Goal: Task Accomplishment & Management: Manage account settings

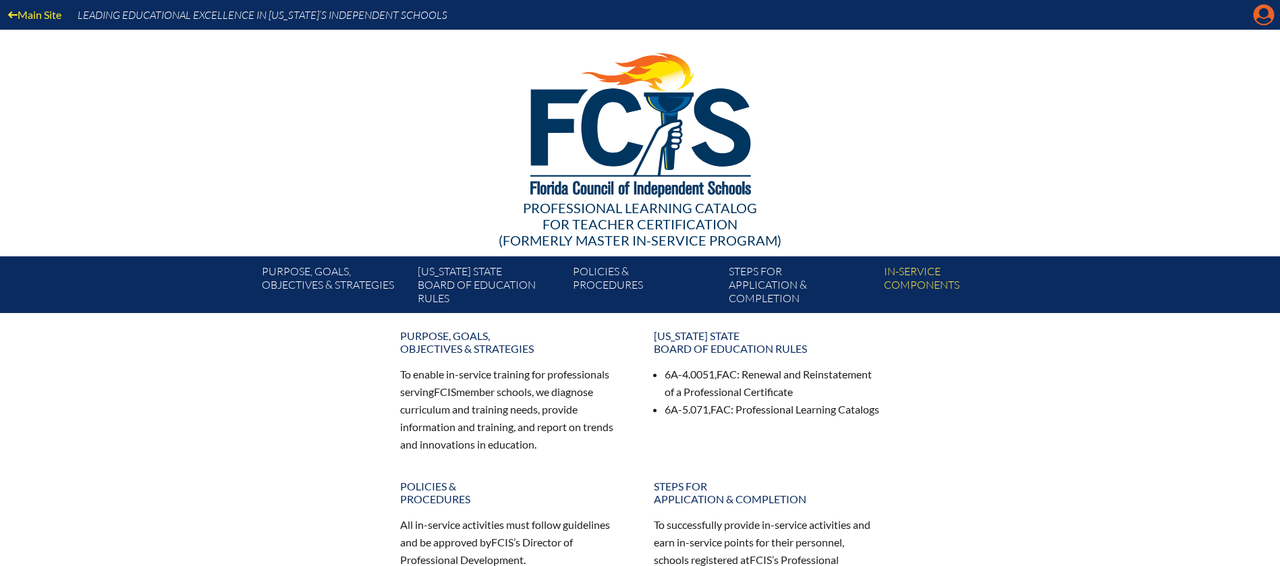
click at [1260, 22] on icon at bounding box center [1263, 15] width 21 height 21
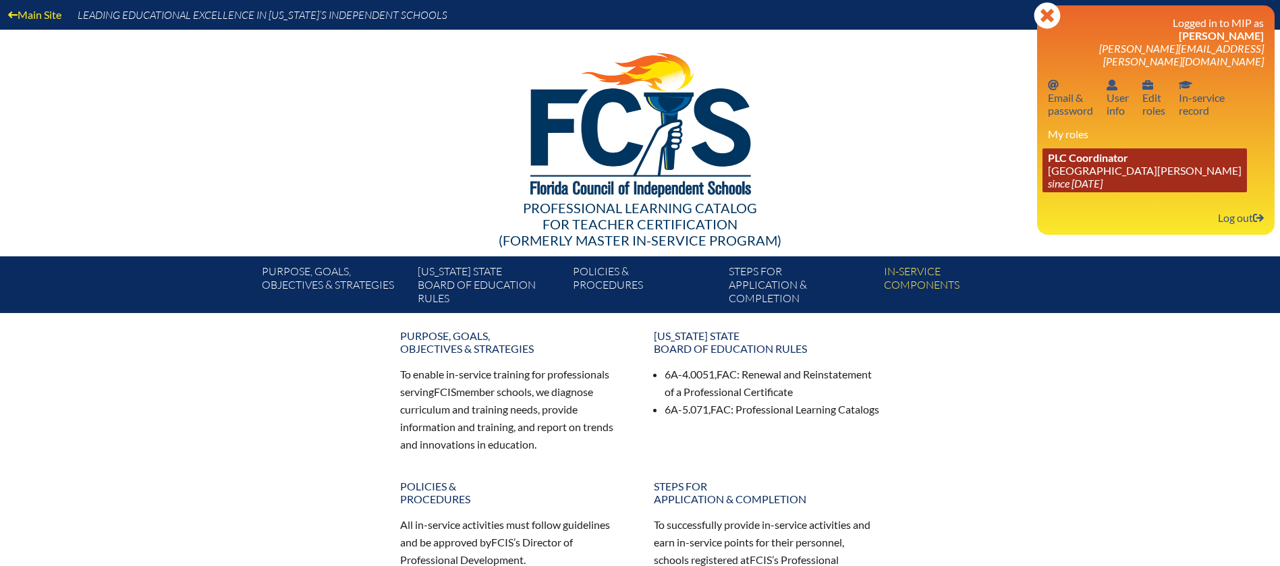
click at [1051, 192] on link "PLC Coordinator Mount Dora Christian Academy since 2024 Jun 30" at bounding box center [1144, 170] width 204 height 44
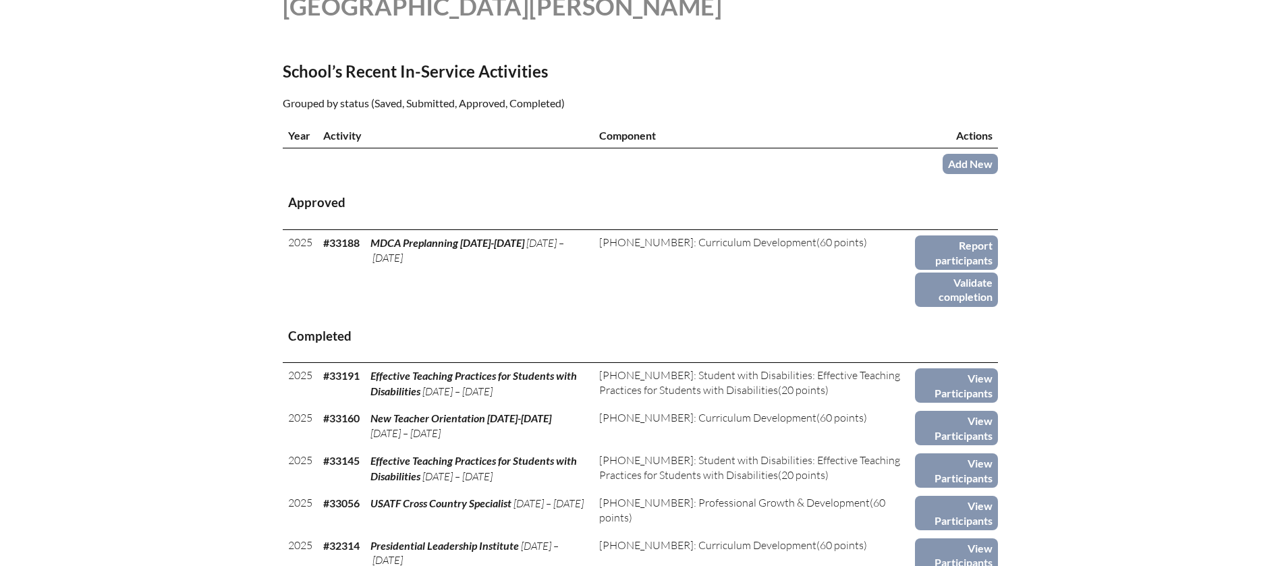
scroll to position [405, 0]
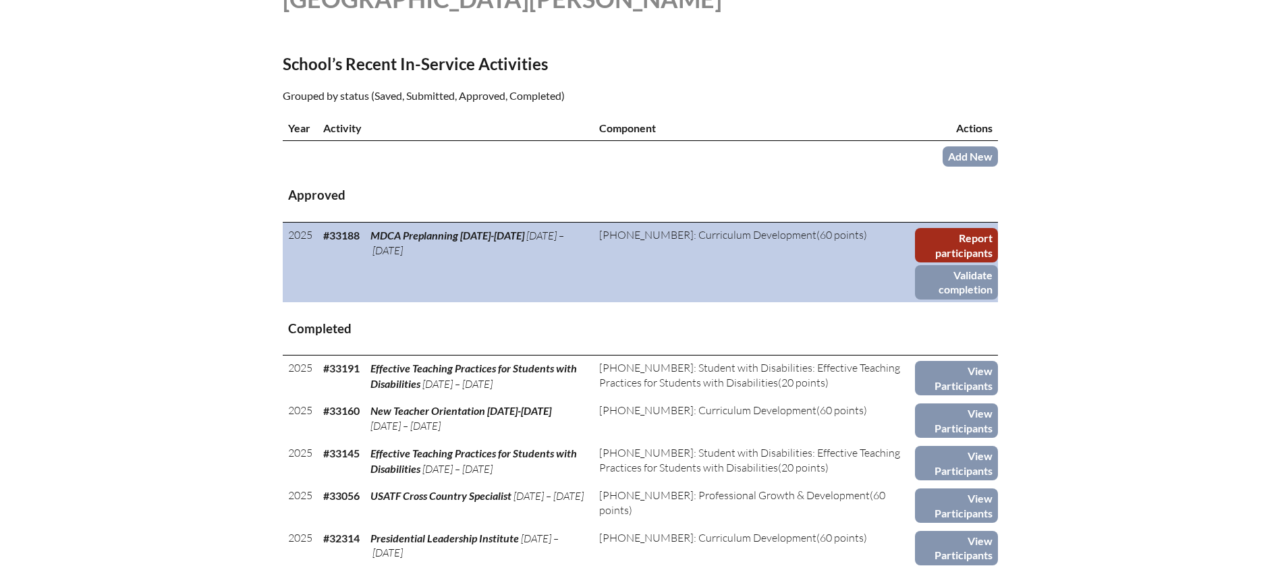
click at [998, 262] on link "Report participants" at bounding box center [956, 245] width 83 height 34
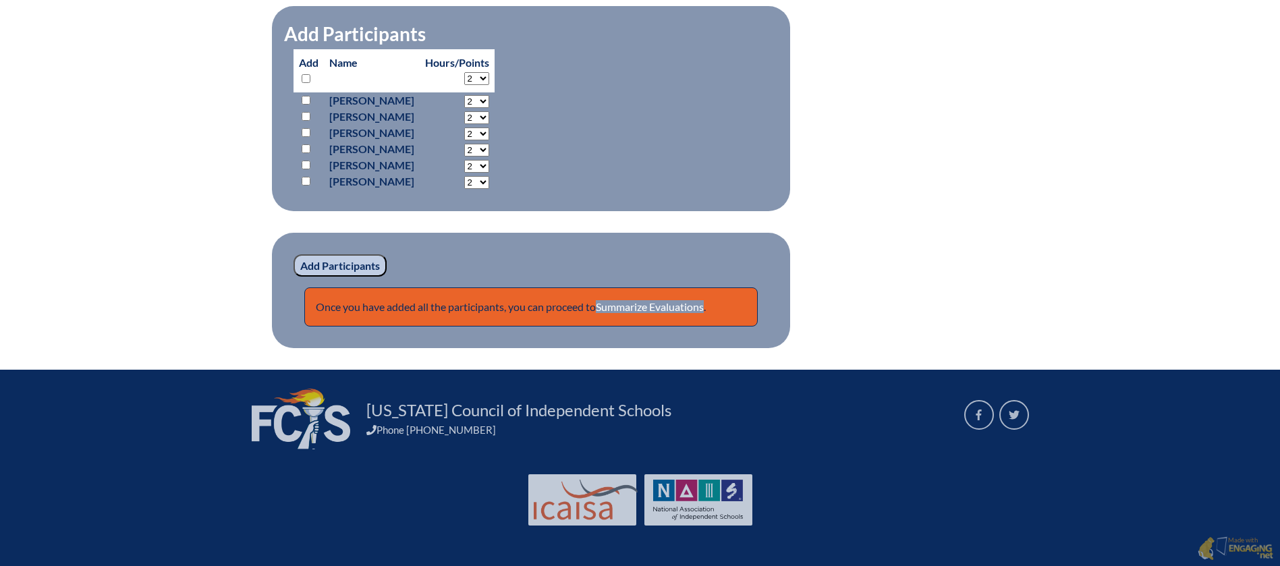
scroll to position [2327, 0]
click at [667, 302] on link "Summarize Evaluations" at bounding box center [650, 306] width 108 height 13
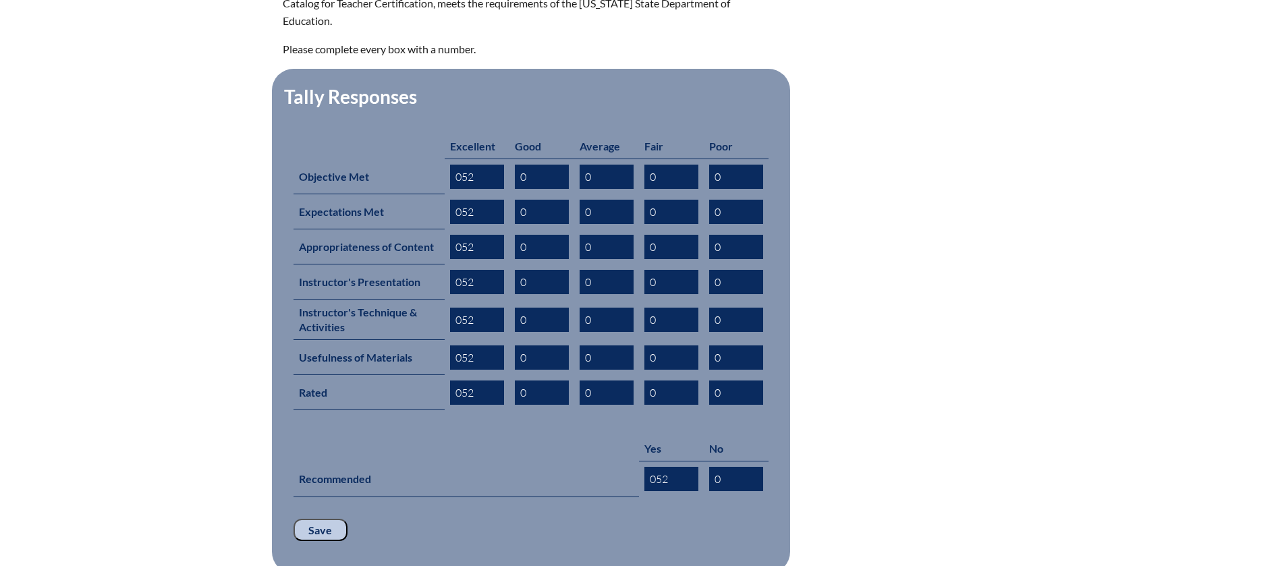
scroll to position [911, 0]
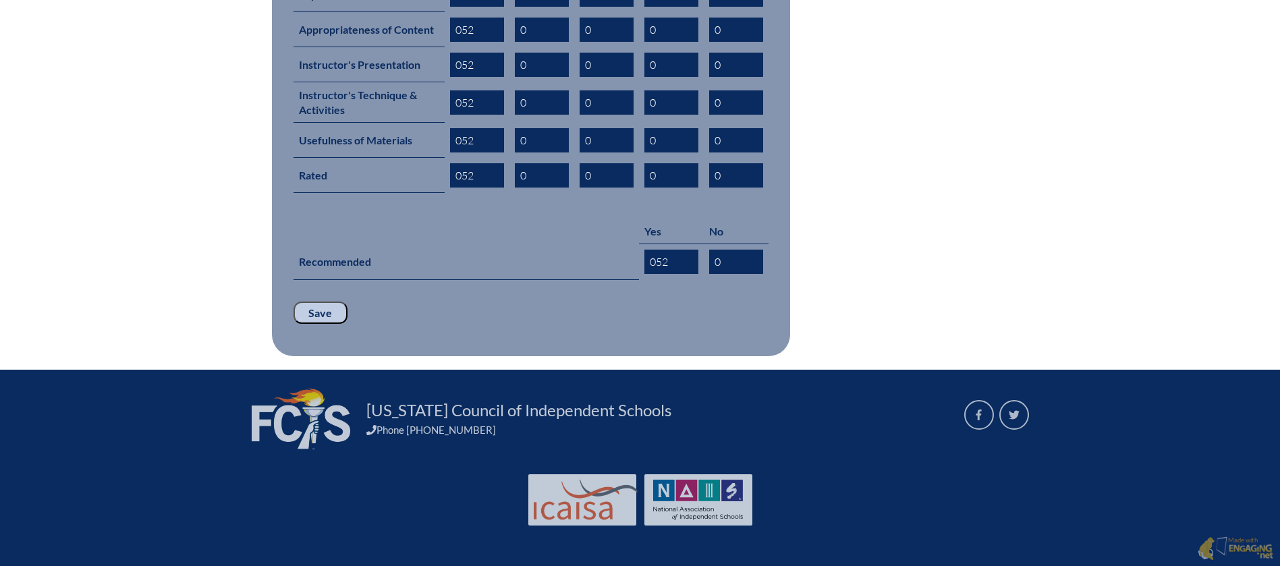
click at [293, 308] on input "Save" at bounding box center [320, 313] width 54 height 23
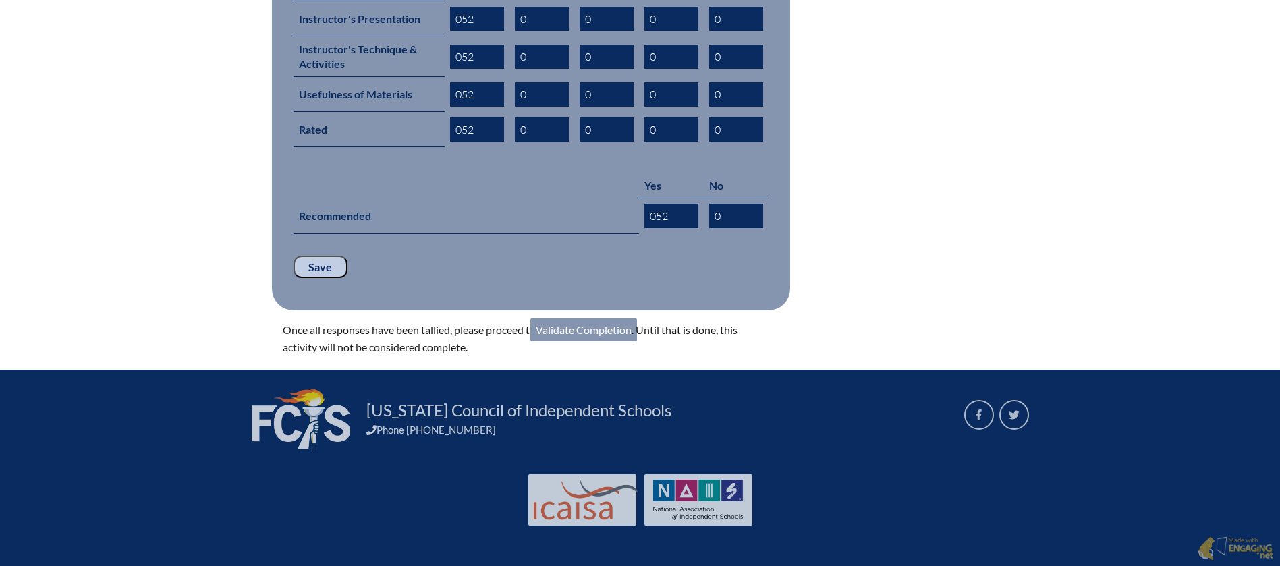
scroll to position [1000, 0]
click at [594, 318] on link "Validate Completion" at bounding box center [583, 329] width 107 height 23
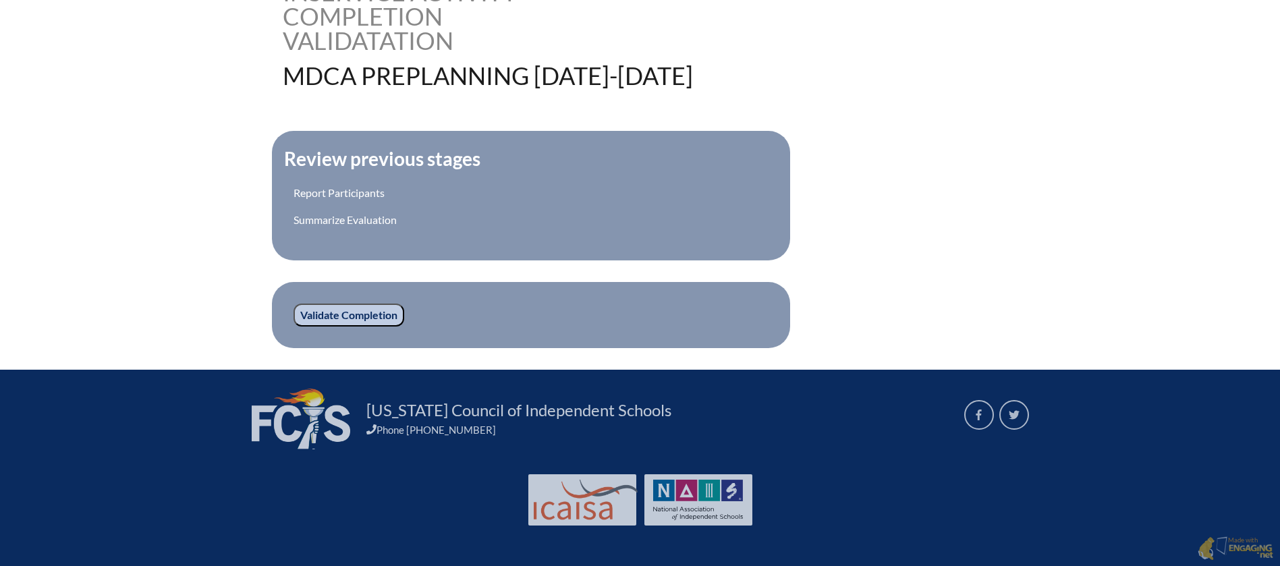
scroll to position [405, 0]
click at [293, 326] on input "Validate Completion" at bounding box center [348, 315] width 111 height 23
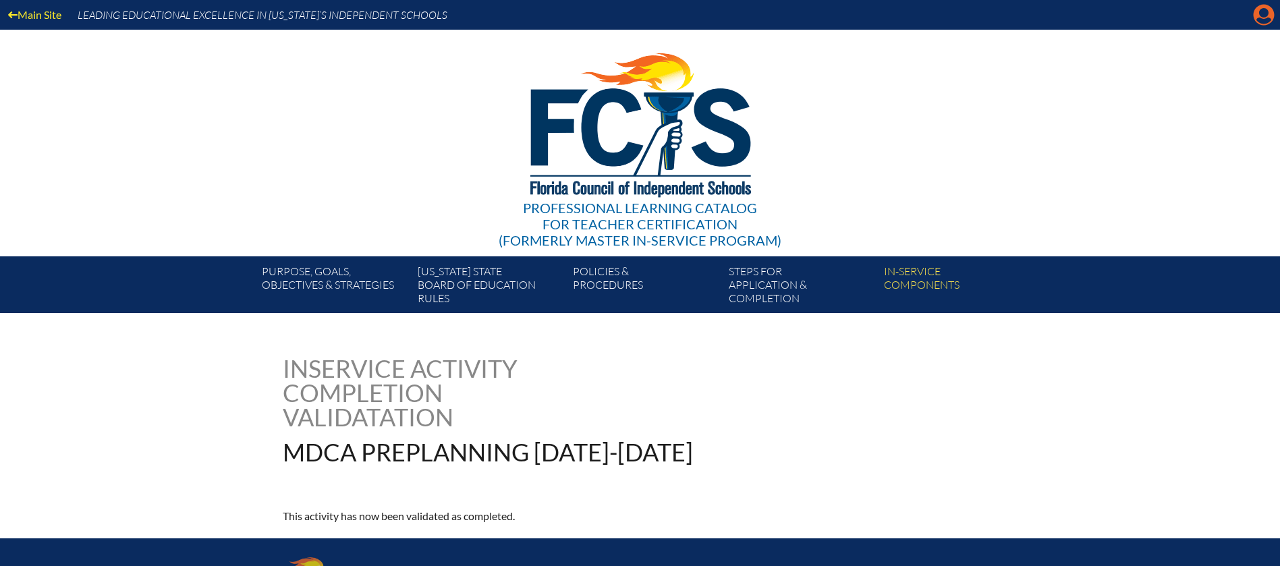
click at [1253, 21] on icon at bounding box center [1263, 15] width 21 height 21
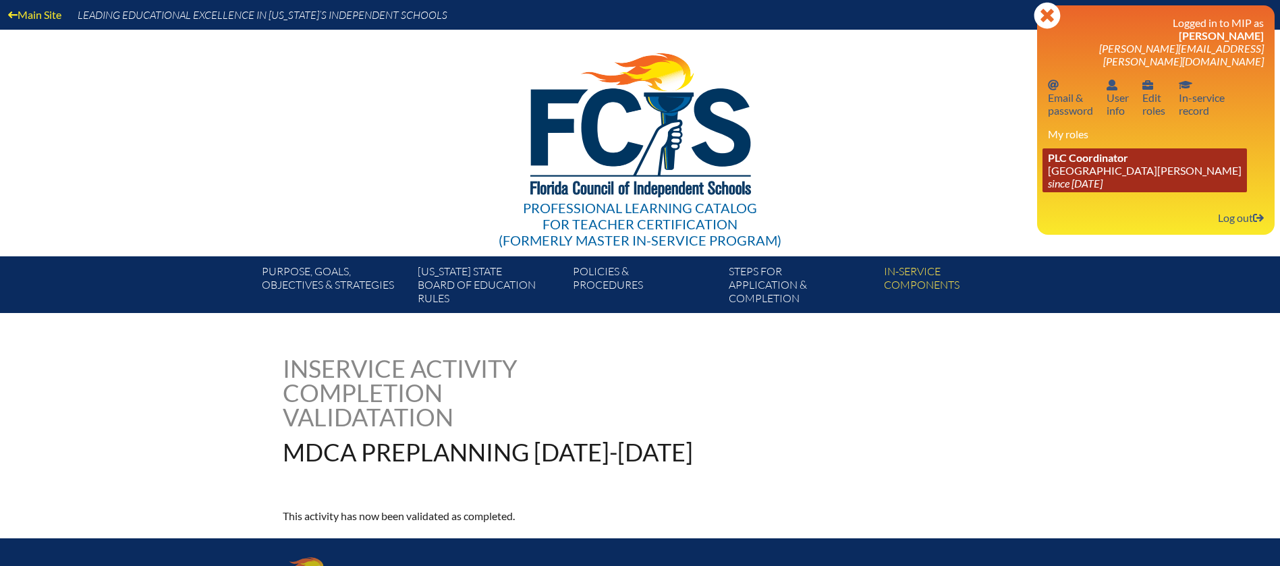
click at [1042, 192] on link "PLC Coordinator Mount Dora Christian Academy since 2024 Jun 30" at bounding box center [1144, 170] width 204 height 44
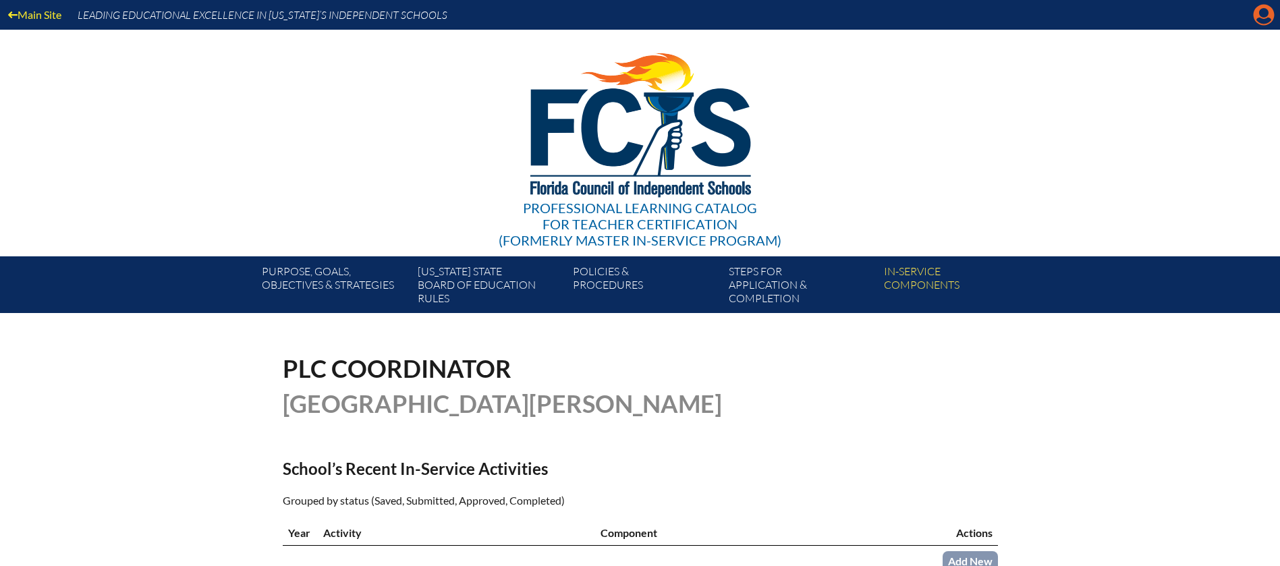
click at [1264, 14] on icon "Manage account" at bounding box center [1264, 15] width 22 height 22
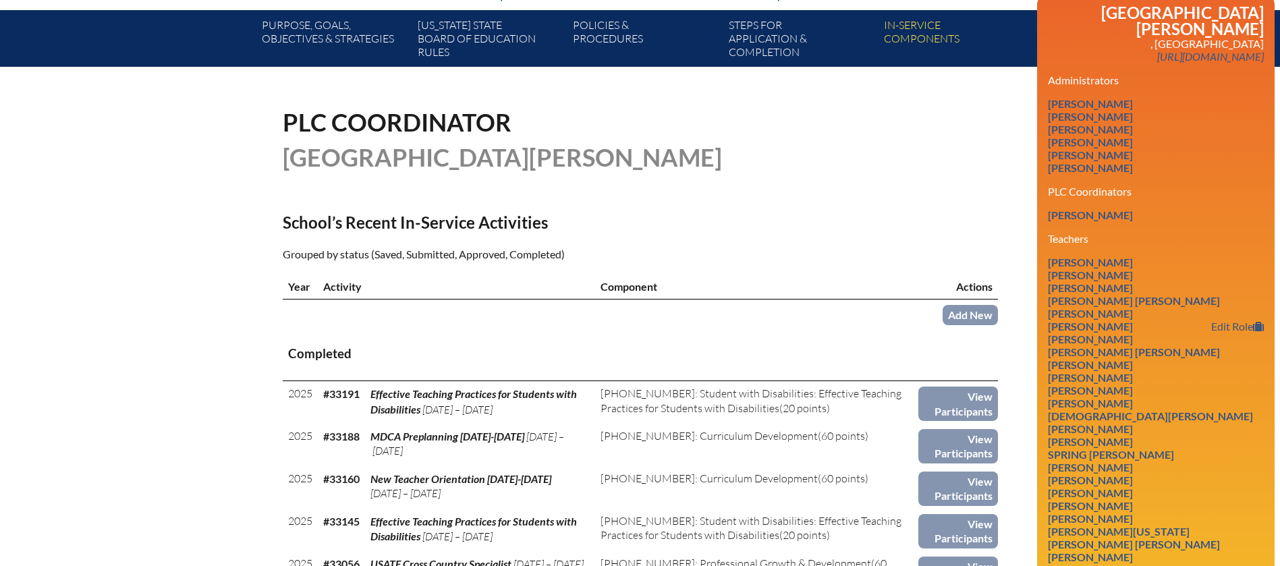
scroll to position [304, 0]
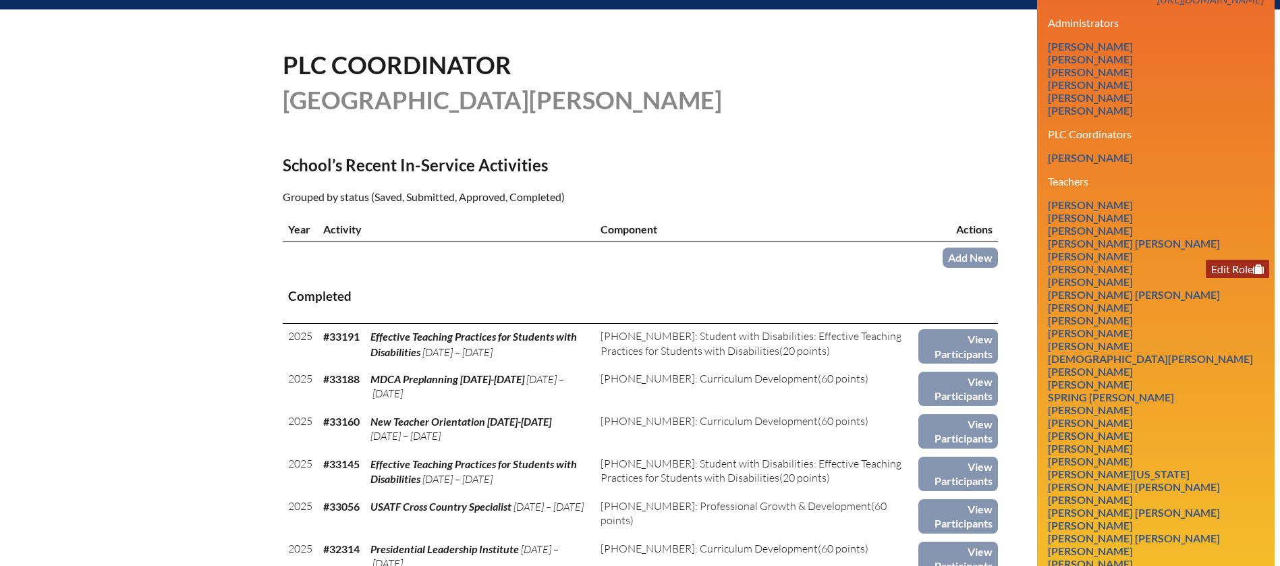
click at [1207, 278] on link "Edit Role" at bounding box center [1236, 269] width 63 height 18
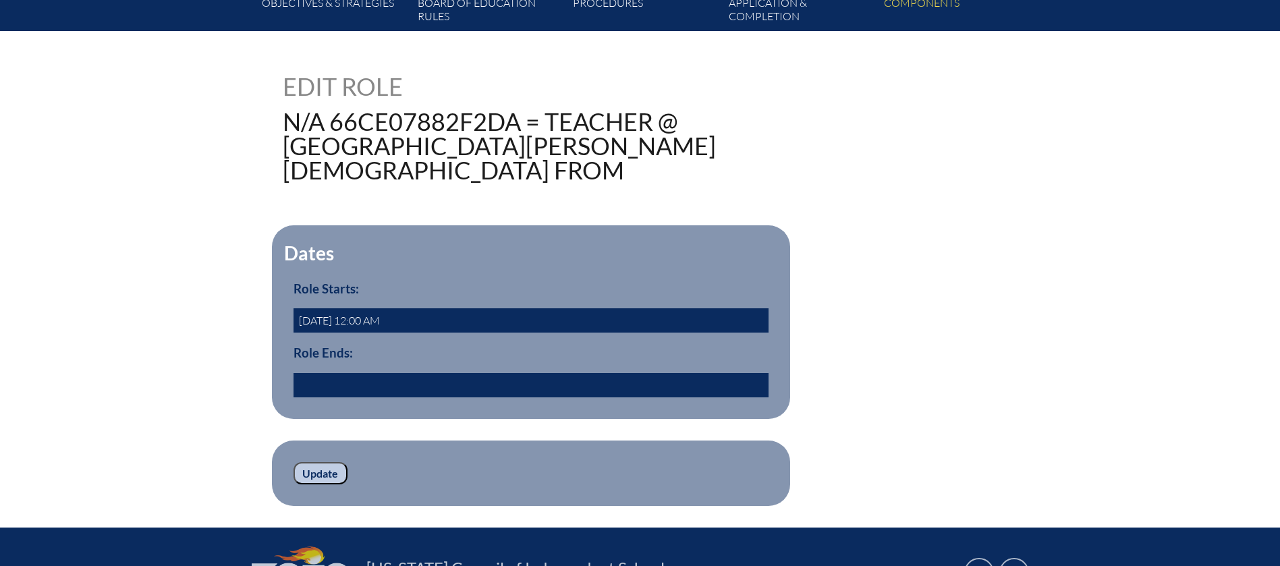
scroll to position [405, 0]
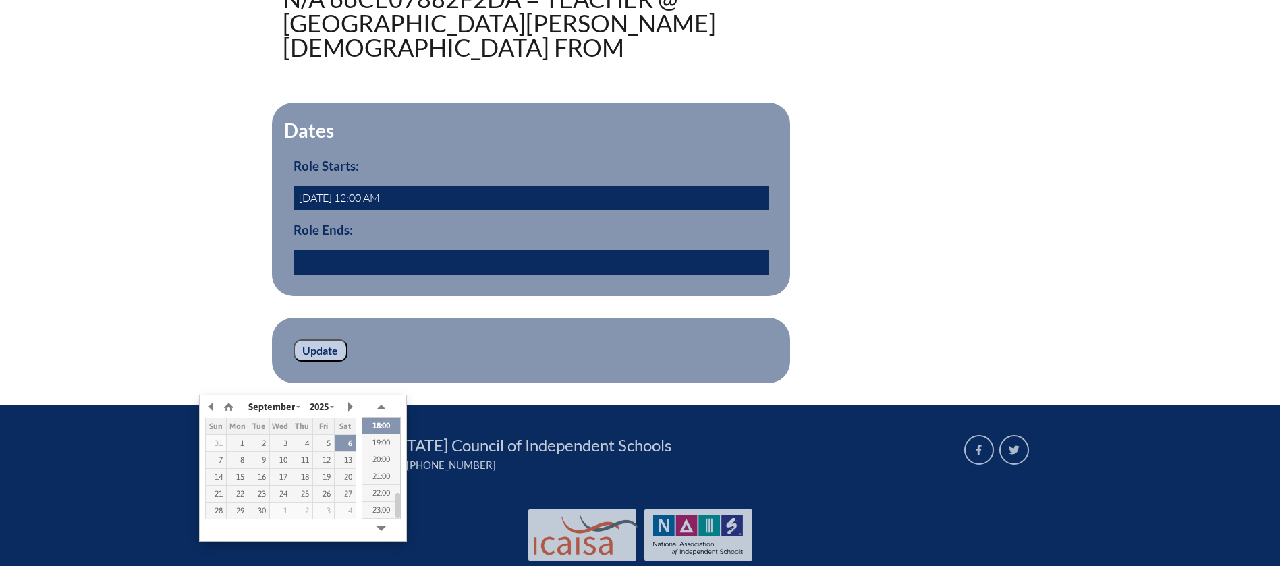
click at [293, 275] on input "text" at bounding box center [530, 262] width 475 height 24
click at [214, 405] on button "button" at bounding box center [211, 407] width 13 height 20
click at [212, 406] on button "button" at bounding box center [211, 407] width 13 height 20
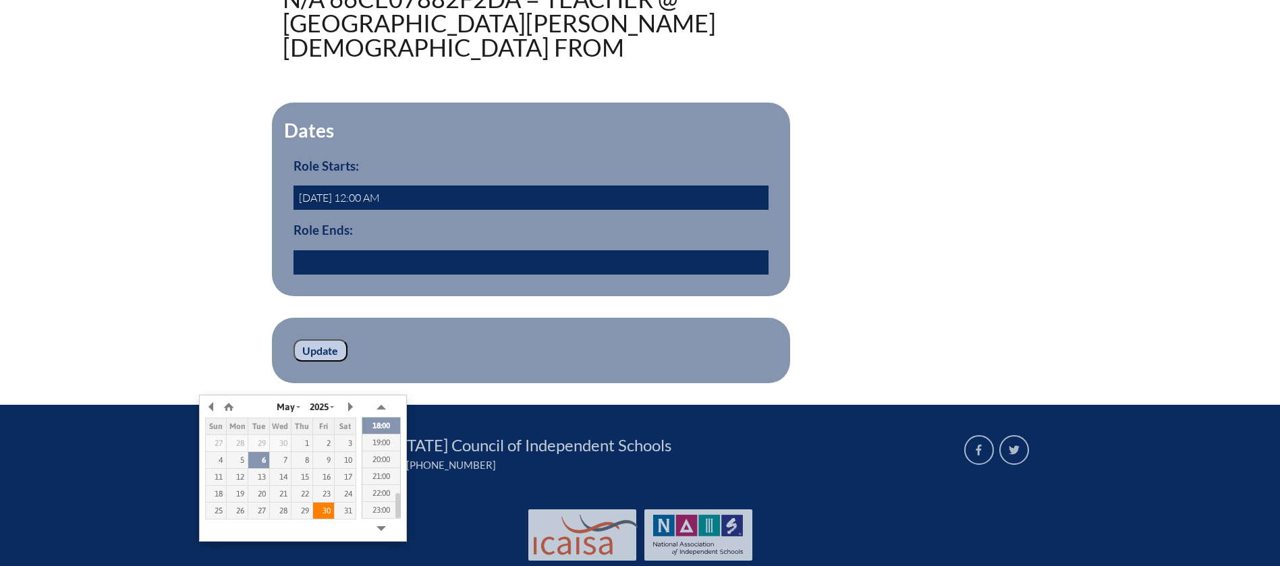
click at [327, 511] on div "30" at bounding box center [323, 510] width 21 height 9
type input "2025/05/30 17:52"
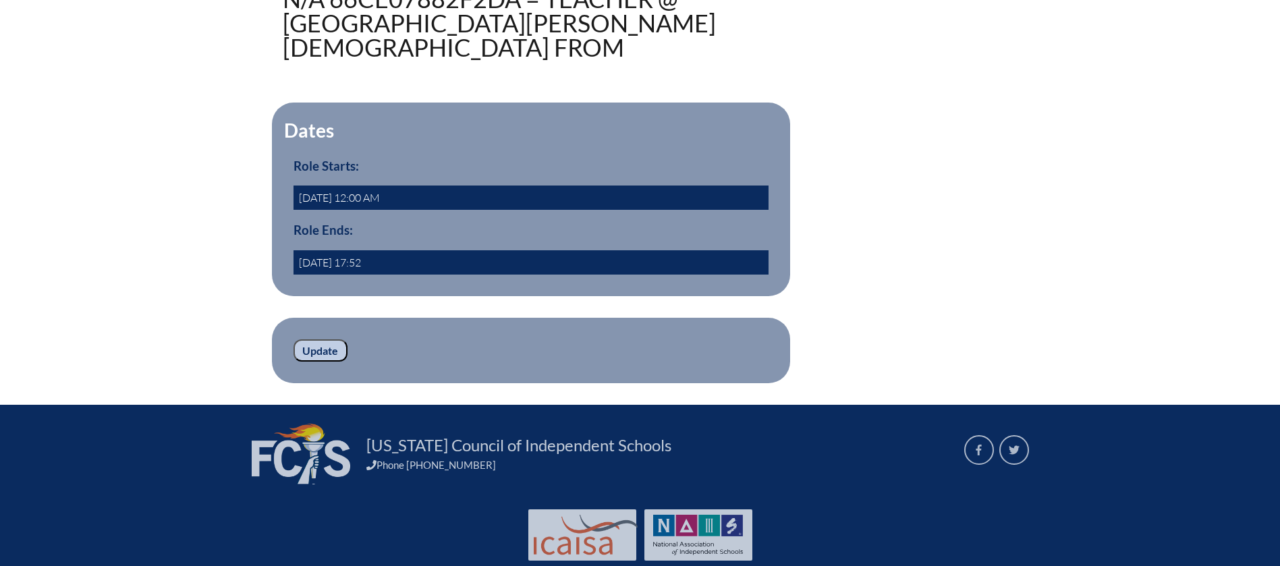
click at [998, 296] on div "Dates Role Starts: 2024-08-01 12:00 AM Role Ends: 2025/05/30 17:52 yes" at bounding box center [640, 200] width 715 height 194
click at [293, 362] on input "Update" at bounding box center [320, 350] width 54 height 23
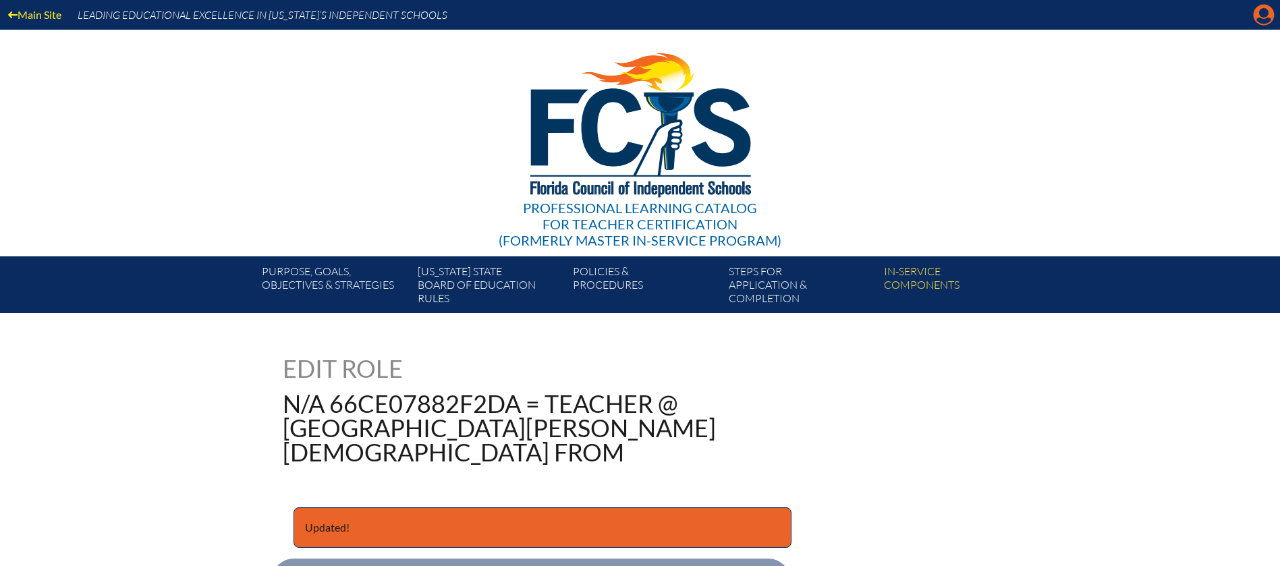
click at [1255, 22] on icon at bounding box center [1263, 15] width 21 height 21
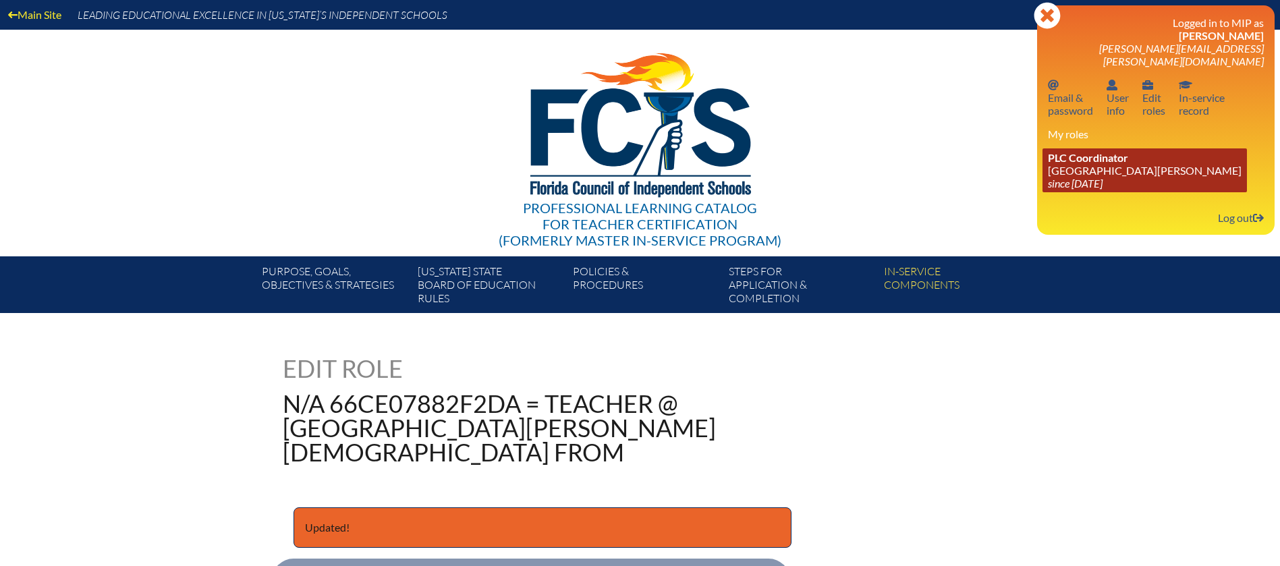
click at [1062, 190] on icon "since [DATE]" at bounding box center [1075, 183] width 55 height 13
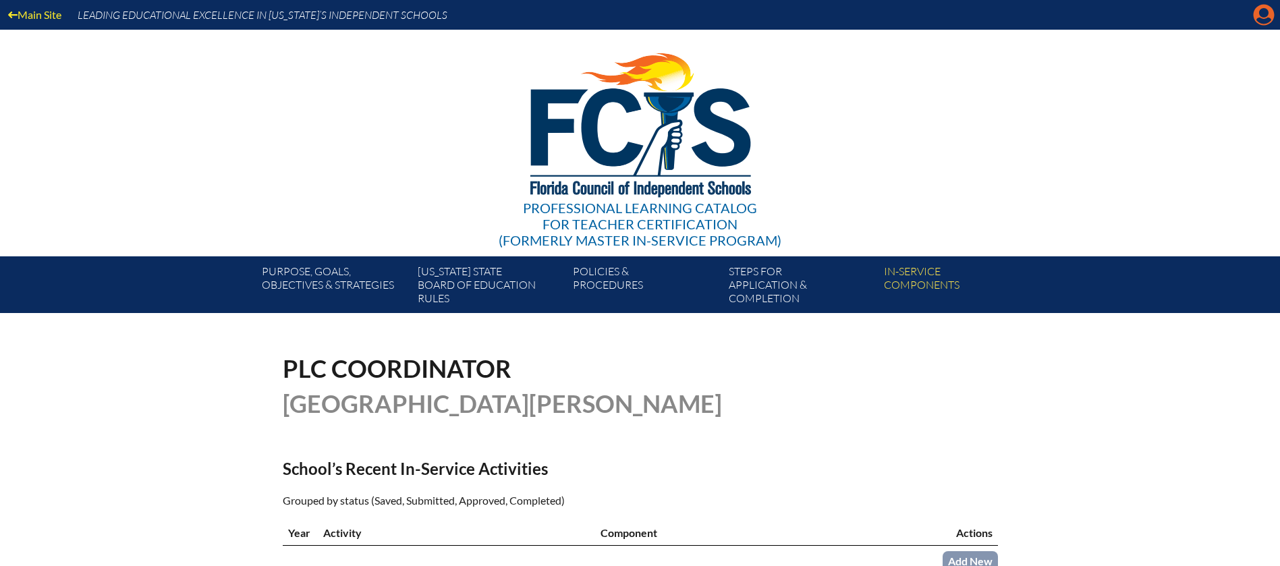
click at [1258, 14] on icon "Manage account" at bounding box center [1264, 15] width 22 height 22
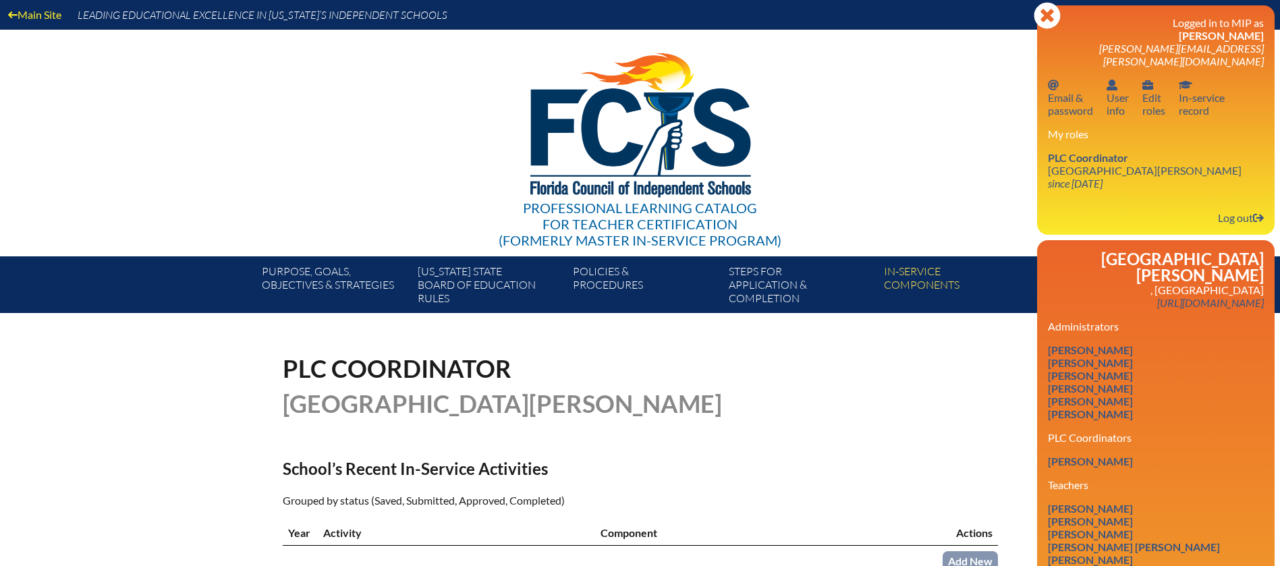
click at [884, 138] on div "Professional Learning Catalog for Teacher Certification (formerly Master In-ser…" at bounding box center [640, 143] width 820 height 227
click at [896, 69] on div "Professional Learning Catalog for Teacher Certification (formerly Master In-ser…" at bounding box center [640, 143] width 820 height 227
click at [1033, 12] on icon "Close" at bounding box center [1046, 15] width 27 height 27
